Goal: Find specific page/section: Find specific page/section

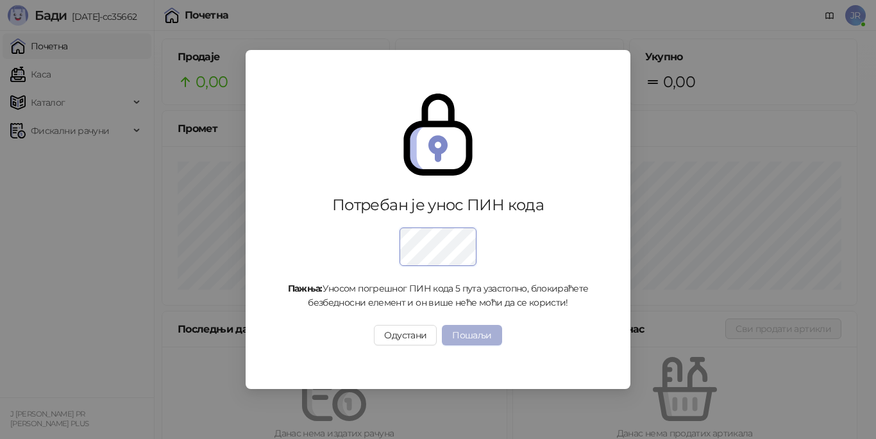
click at [490, 334] on button "Пошаљи" at bounding box center [472, 335] width 60 height 21
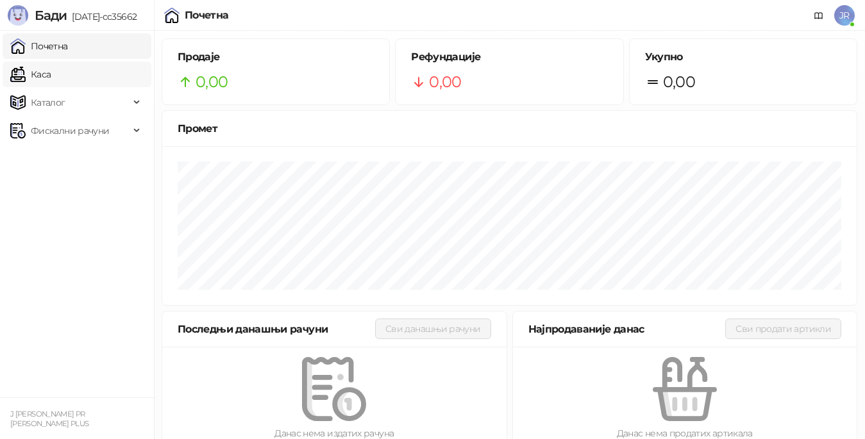
click at [51, 83] on link "Каса" at bounding box center [30, 75] width 40 height 26
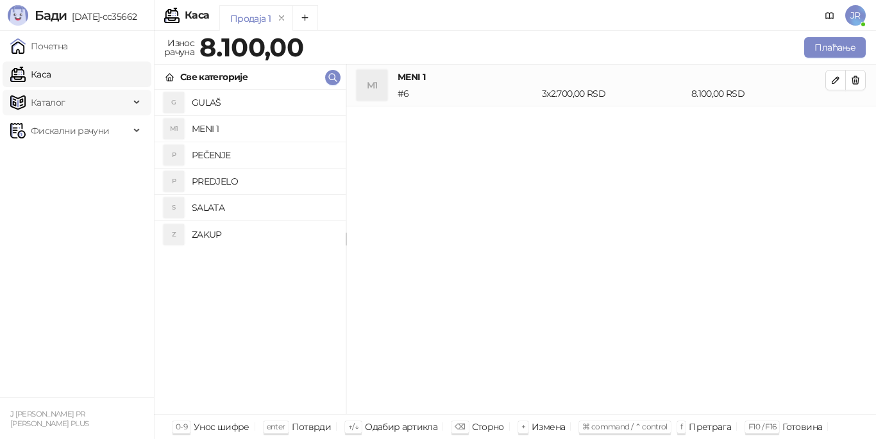
click at [48, 107] on span "Каталог" at bounding box center [48, 103] width 35 height 26
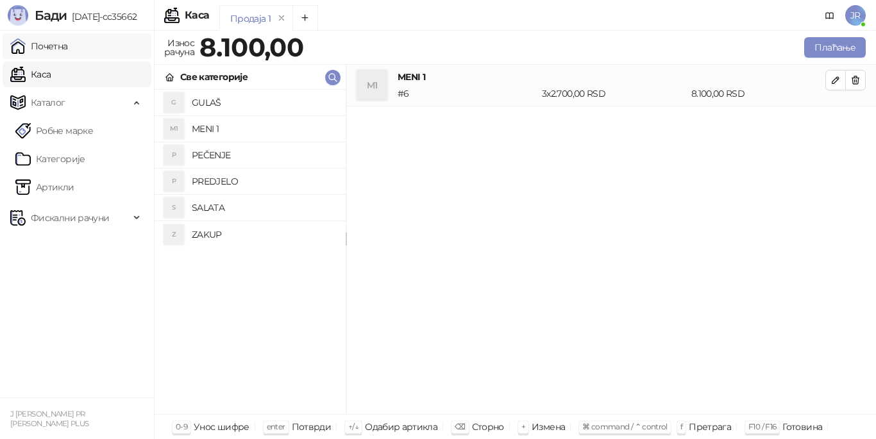
click at [55, 52] on link "Почетна" at bounding box center [39, 46] width 58 height 26
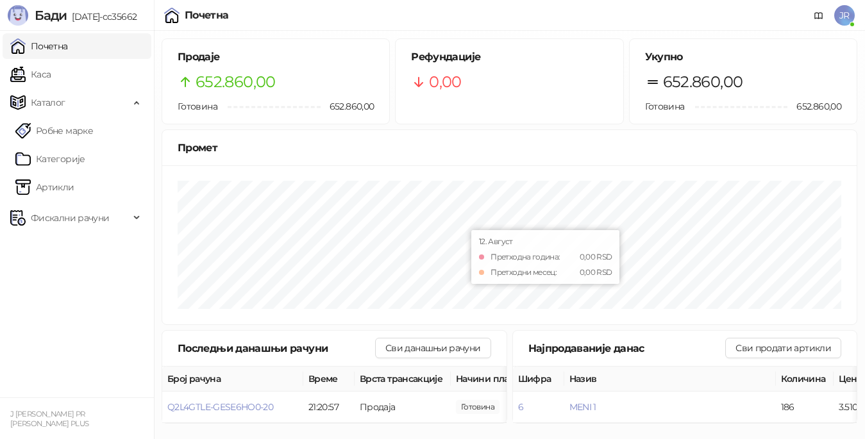
scroll to position [3, 0]
click at [469, 376] on th "Начини плаћања" at bounding box center [515, 379] width 128 height 25
click at [760, 345] on button "Сви продати артикли" at bounding box center [783, 348] width 116 height 21
click at [782, 349] on button "Сви продати артикли" at bounding box center [783, 348] width 116 height 21
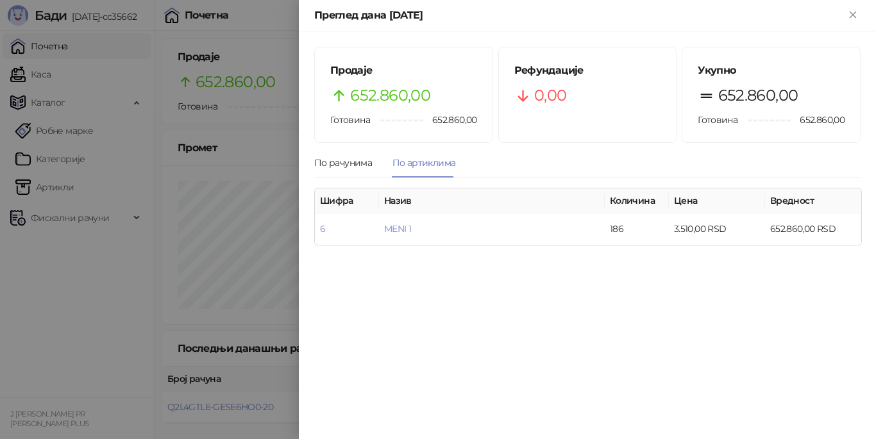
click at [356, 113] on div "Готовина" at bounding box center [350, 120] width 40 height 14
drag, startPoint x: 352, startPoint y: 128, endPoint x: 344, endPoint y: 84, distance: 44.4
click at [351, 124] on div "Продаје 652.860,00 Готовина 652.860,00" at bounding box center [404, 94] width 178 height 95
click at [353, 70] on h5 "Продаје" at bounding box center [403, 70] width 147 height 15
click at [713, 116] on span "Готовина" at bounding box center [718, 120] width 40 height 12
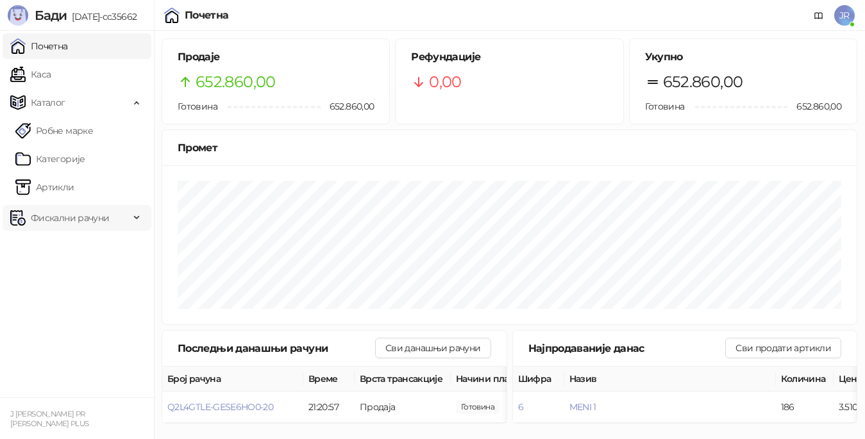
click at [85, 213] on span "Фискални рачуни" at bounding box center [70, 218] width 78 height 26
click at [90, 246] on link "Издати рачуни" at bounding box center [58, 246] width 86 height 26
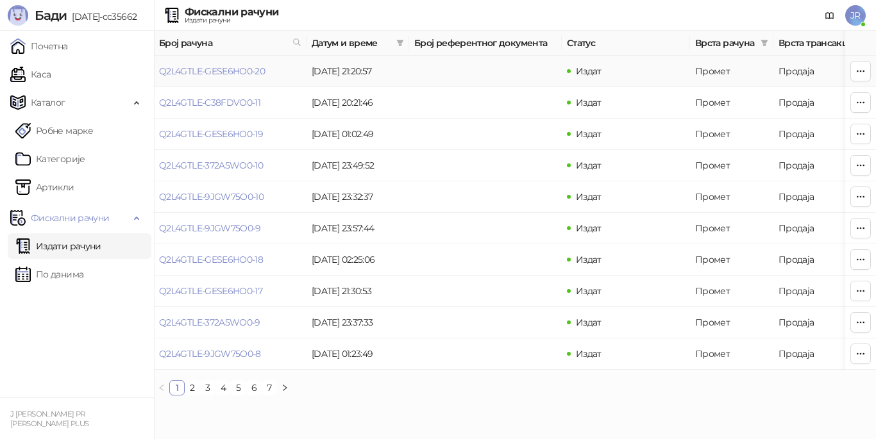
click at [206, 78] on td "Q2L4GTLE-GESE6HO0-20" at bounding box center [230, 71] width 153 height 31
click at [249, 73] on link "Q2L4GTLE-GESE6HO0-20" at bounding box center [212, 71] width 106 height 12
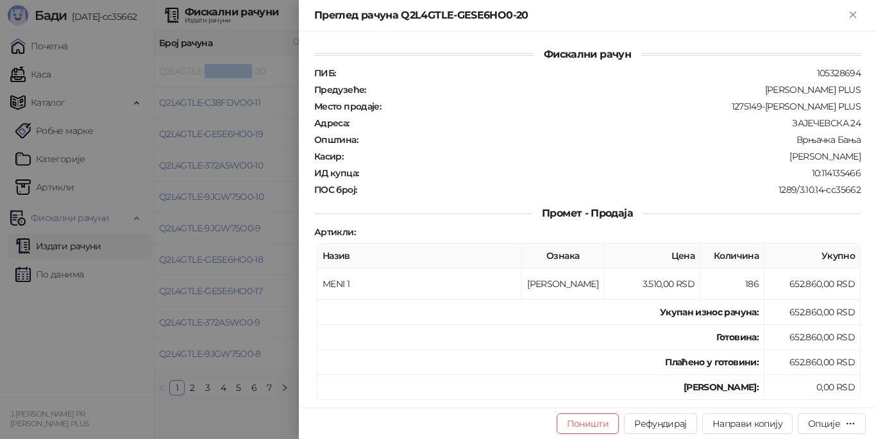
click at [281, 71] on div at bounding box center [438, 219] width 876 height 439
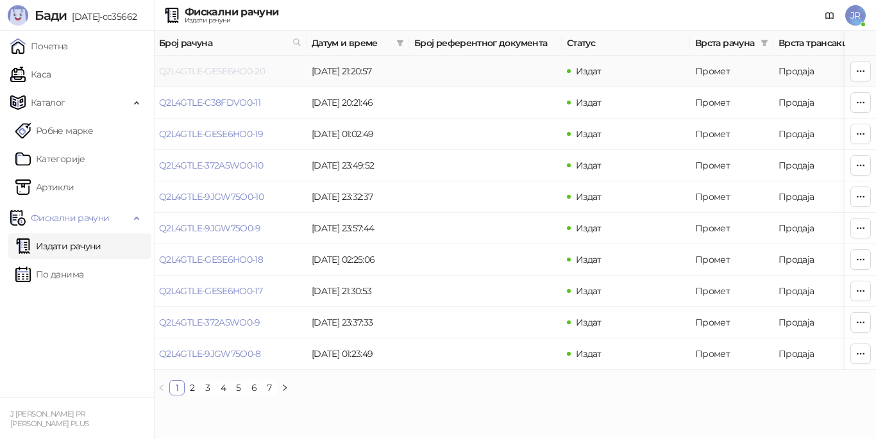
click at [215, 68] on link "Q2L4GTLE-GESE6HO0-20" at bounding box center [212, 71] width 106 height 12
click at [90, 242] on link "Издати рачуни" at bounding box center [58, 246] width 86 height 26
